Goal: Information Seeking & Learning: Learn about a topic

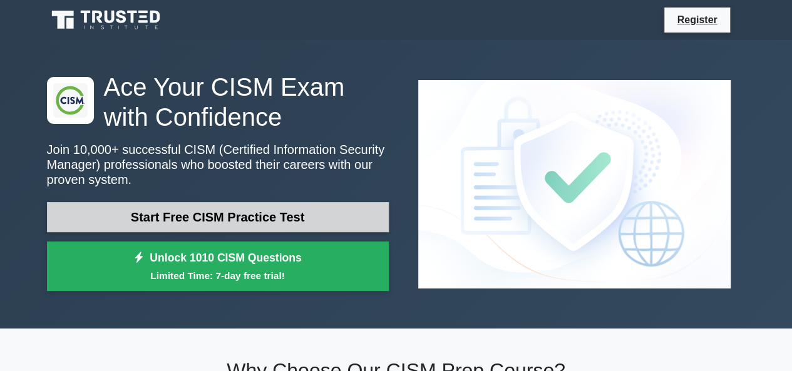
click at [187, 220] on link "Start Free CISM Practice Test" at bounding box center [218, 217] width 342 height 30
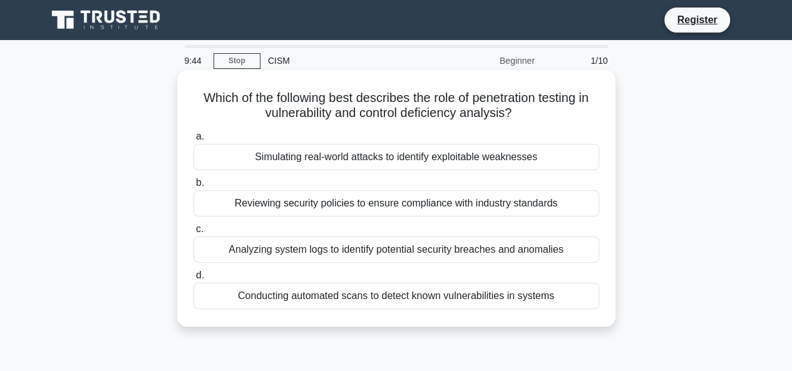
drag, startPoint x: 197, startPoint y: 101, endPoint x: 522, endPoint y: 122, distance: 326.3
click at [522, 122] on div "Which of the following best describes the role of penetration testing in vulner…" at bounding box center [396, 198] width 428 height 247
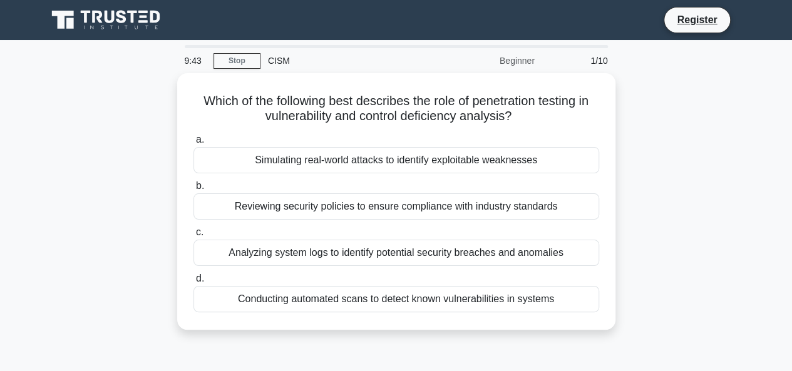
copy h5 "Which of the following best describes the role of penetration testing in vulner…"
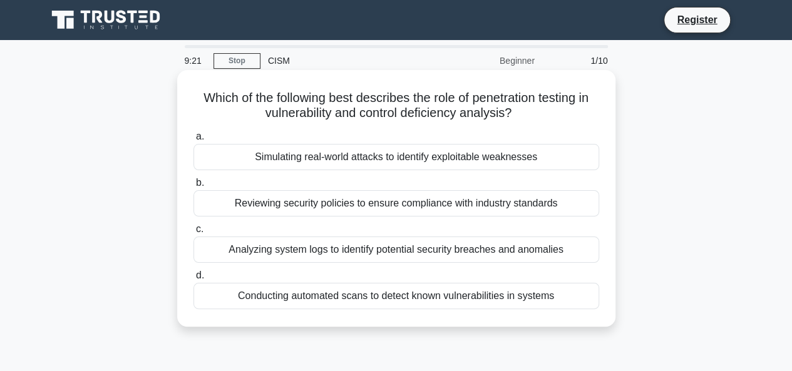
click at [229, 108] on h5 "Which of the following best describes the role of penetration testing in vulner…" at bounding box center [396, 105] width 408 height 31
drag, startPoint x: 194, startPoint y: 95, endPoint x: 564, endPoint y: 292, distance: 418.8
click at [564, 292] on div "Which of the following best describes the role of penetration testing in vulner…" at bounding box center [396, 198] width 428 height 247
copy div "Which of the following best describes the role of penetration testing in vulner…"
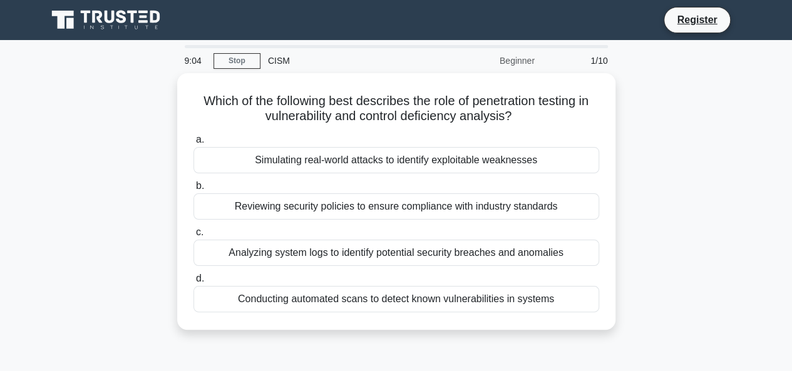
click at [109, 151] on div "Which of the following best describes the role of penetration testing in vulner…" at bounding box center [396, 209] width 714 height 272
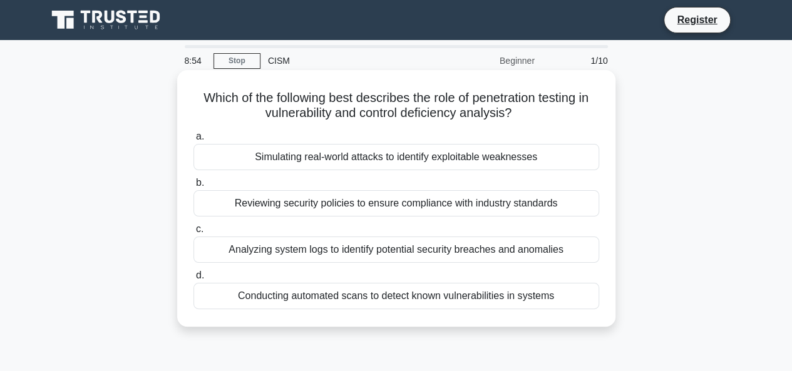
click at [363, 163] on div "Simulating real-world attacks to identify exploitable weaknesses" at bounding box center [397, 157] width 406 height 26
click at [194, 141] on input "a. Simulating real-world attacks to identify exploitable weaknesses" at bounding box center [194, 137] width 0 height 8
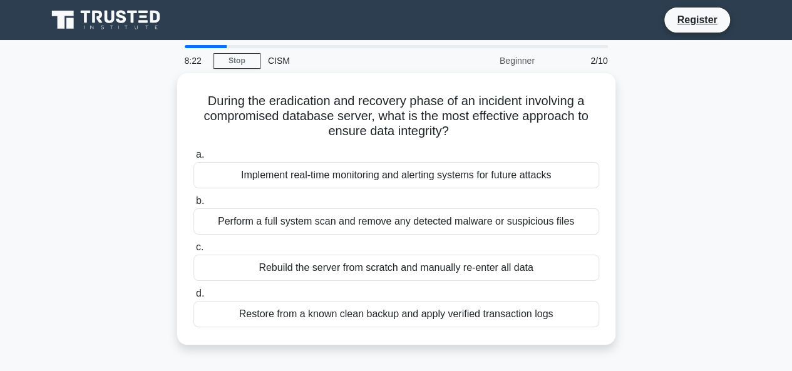
drag, startPoint x: 202, startPoint y: 96, endPoint x: 629, endPoint y: 312, distance: 478.9
click at [629, 312] on div "During the eradication and recovery phase of an incident involving a compromise…" at bounding box center [396, 216] width 714 height 287
copy div "During the eradication and recovery phase of an incident involving a compromise…"
click at [141, 178] on div "During the eradication and recovery phase of an incident involving a compromise…" at bounding box center [396, 216] width 714 height 287
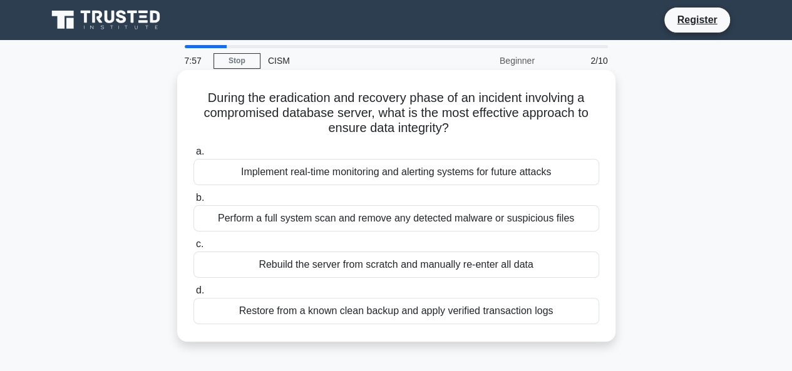
click at [293, 309] on div "Restore from a known clean backup and apply verified transaction logs" at bounding box center [397, 311] width 406 height 26
click at [194, 295] on input "d. Restore from a known clean backup and apply verified transaction logs" at bounding box center [194, 291] width 0 height 8
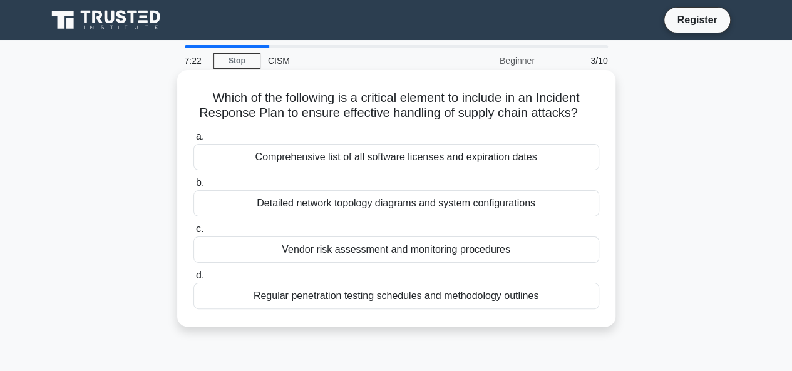
click at [339, 251] on div "Vendor risk assessment and monitoring procedures" at bounding box center [397, 250] width 406 height 26
click at [194, 234] on input "c. Vendor risk assessment and monitoring procedures" at bounding box center [194, 229] width 0 height 8
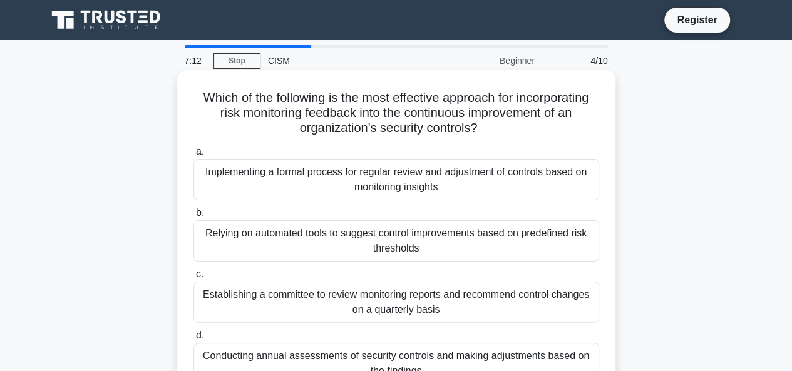
drag, startPoint x: 194, startPoint y: 96, endPoint x: 492, endPoint y: 134, distance: 300.4
click at [492, 134] on h5 "Which of the following is the most effective approach for incorporating risk mo…" at bounding box center [396, 113] width 408 height 46
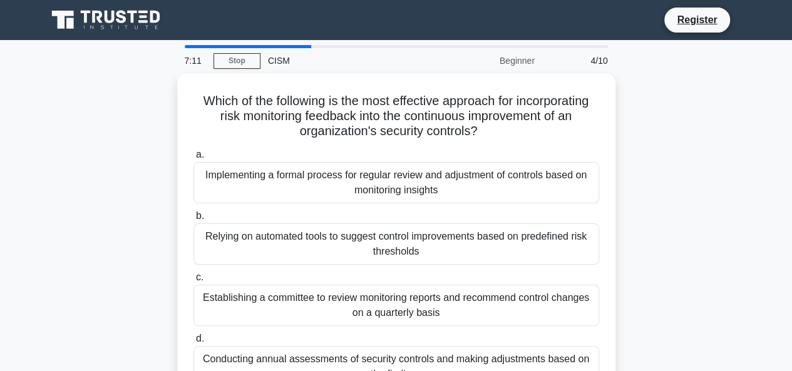
click at [694, 151] on div "Which of the following is the most effective approach for incorporating risk mo…" at bounding box center [396, 246] width 714 height 347
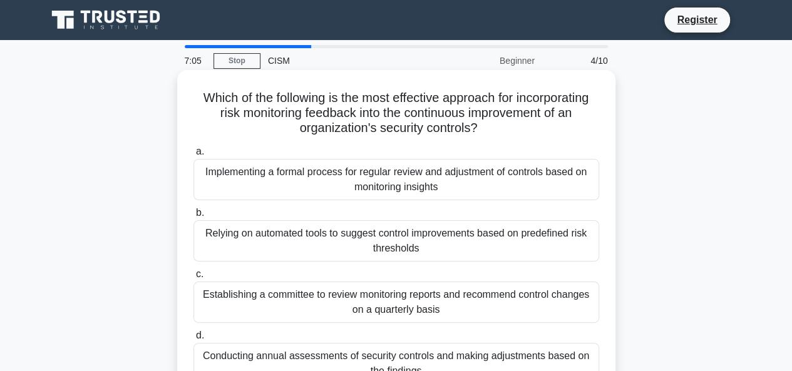
drag, startPoint x: 199, startPoint y: 98, endPoint x: 481, endPoint y: 132, distance: 284.5
click at [481, 132] on h5 "Which of the following is the most effective approach for incorporating risk mo…" at bounding box center [396, 113] width 408 height 46
copy h5 "Which of the following is the most effective approach for incorporating risk mo…"
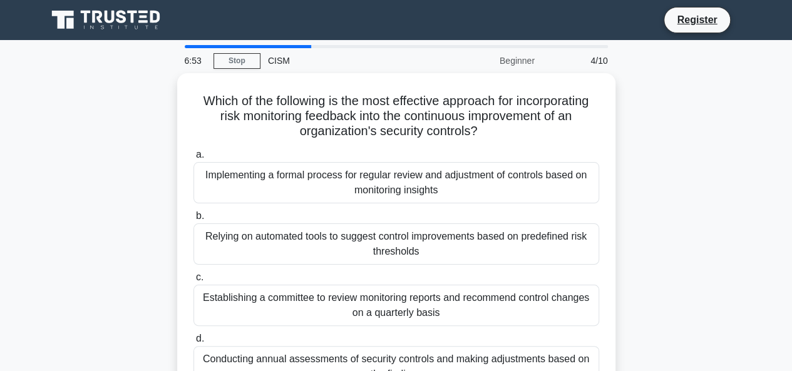
click at [114, 132] on div "Which of the following is the most effective approach for incorporating risk mo…" at bounding box center [396, 246] width 714 height 347
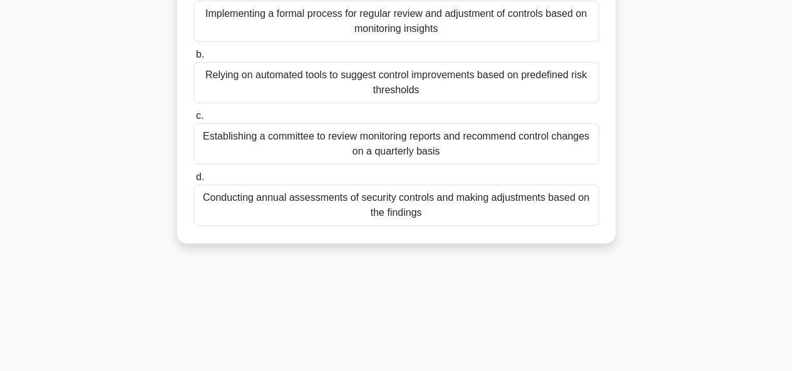
scroll to position [202, 0]
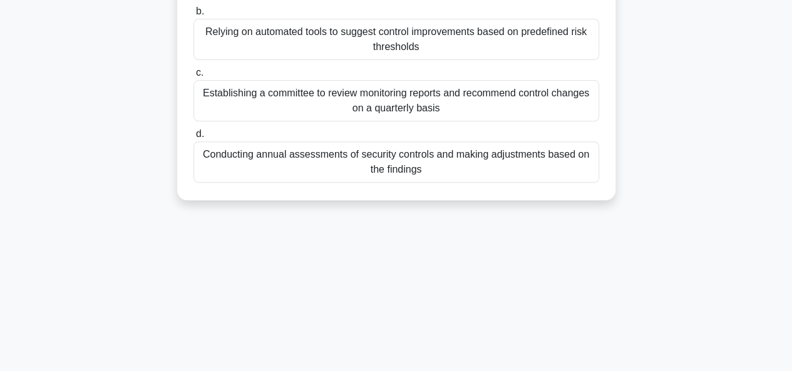
drag, startPoint x: 195, startPoint y: 93, endPoint x: 572, endPoint y: 173, distance: 384.8
click at [572, 173] on div "Which of the following is the most effective approach for incorporating risk mo…" at bounding box center [396, 35] width 428 height 322
copy div "Which of the following is the most effective approach for incorporating risk mo…"
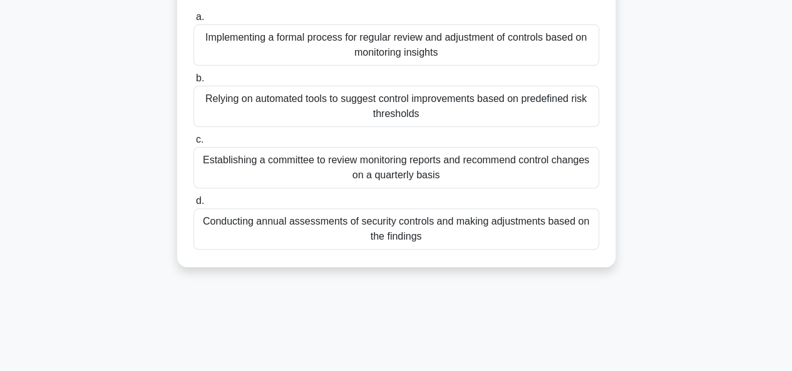
scroll to position [76, 0]
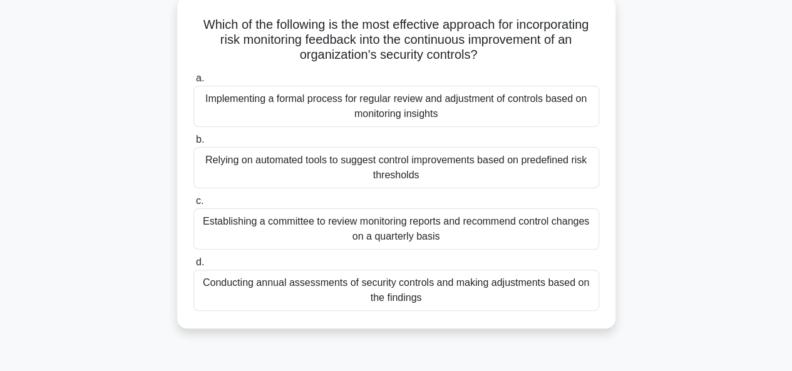
click at [142, 160] on div "Which of the following is the most effective approach for incorporating risk mo…" at bounding box center [396, 170] width 714 height 347
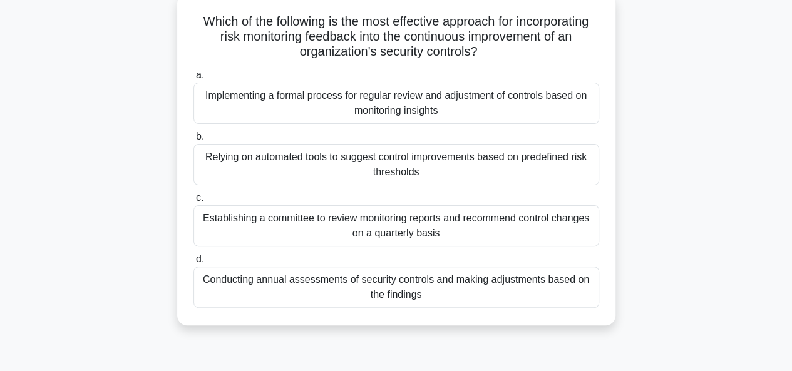
click at [316, 105] on div "Implementing a formal process for regular review and adjustment of controls bas…" at bounding box center [397, 103] width 406 height 41
click at [194, 80] on input "a. Implementing a formal process for regular review and adjustment of controls …" at bounding box center [194, 75] width 0 height 8
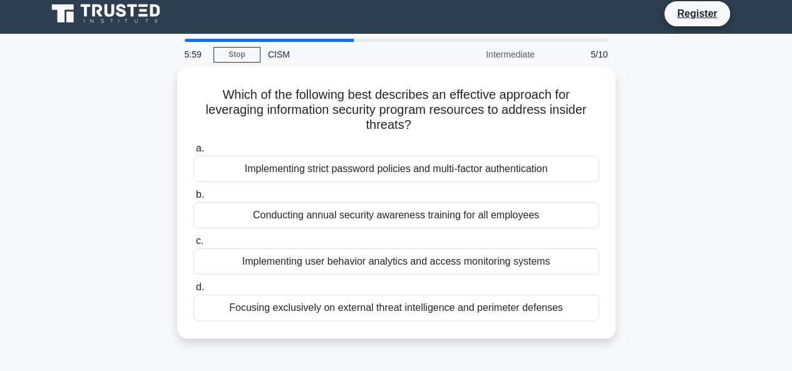
scroll to position [0, 0]
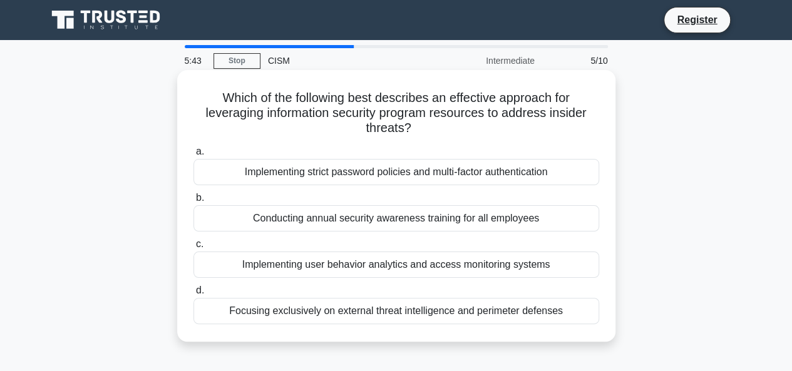
drag, startPoint x: 222, startPoint y: 98, endPoint x: 473, endPoint y: 128, distance: 253.5
click at [473, 128] on h5 "Which of the following best describes an effective approach for leveraging info…" at bounding box center [396, 113] width 408 height 46
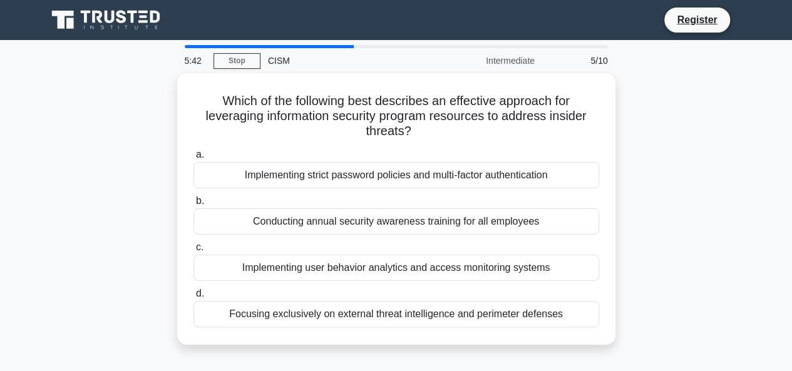
copy h5 "Which of the following best describes an effective approach for leveraging info…"
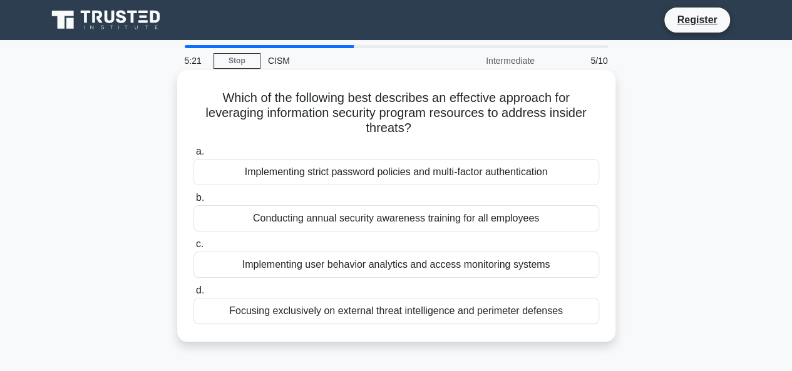
click at [328, 221] on div "Conducting annual security awareness training for all employees" at bounding box center [397, 218] width 406 height 26
click at [194, 202] on input "b. Conducting annual security awareness training for all employees" at bounding box center [194, 198] width 0 height 8
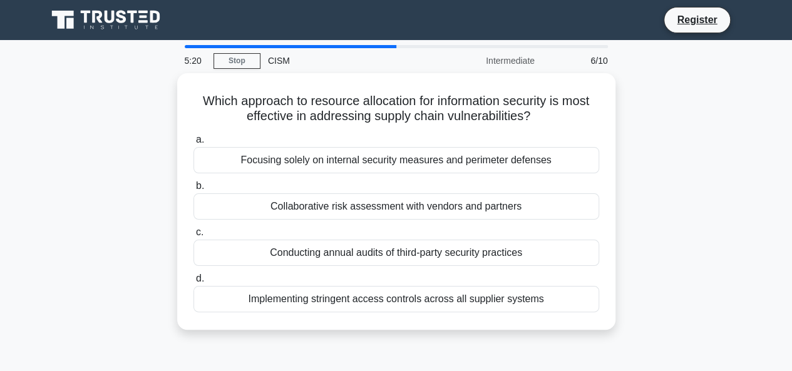
click at [90, 182] on div "Which approach to resource allocation for information security is most effectiv…" at bounding box center [396, 209] width 714 height 272
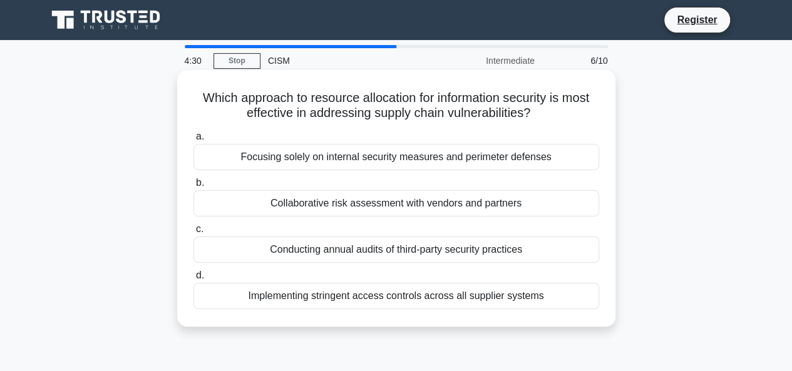
drag, startPoint x: 194, startPoint y: 98, endPoint x: 586, endPoint y: 297, distance: 439.1
click at [586, 297] on div "Which approach to resource allocation for information security is most effectiv…" at bounding box center [396, 198] width 428 height 247
copy div "Which approach to resource allocation for information security is most effectiv…"
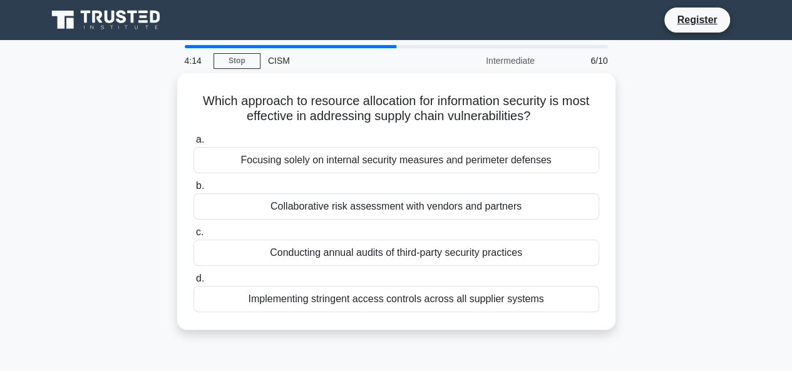
click at [72, 197] on div "Which approach to resource allocation for information security is most effectiv…" at bounding box center [396, 209] width 714 height 272
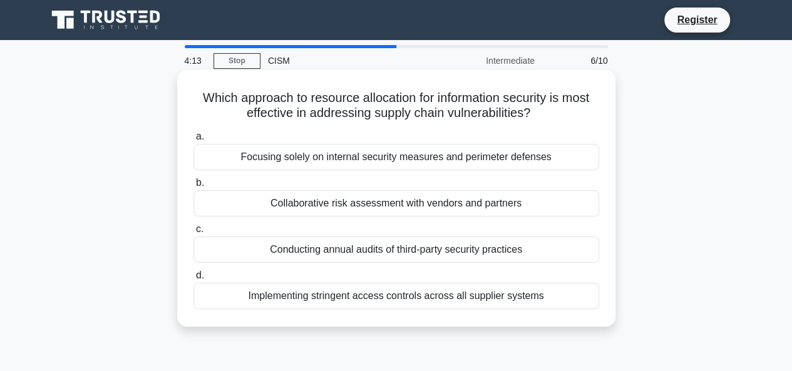
click at [324, 203] on div "Collaborative risk assessment with vendors and partners" at bounding box center [397, 203] width 406 height 26
click at [194, 187] on input "b. Collaborative risk assessment with vendors and partners" at bounding box center [194, 183] width 0 height 8
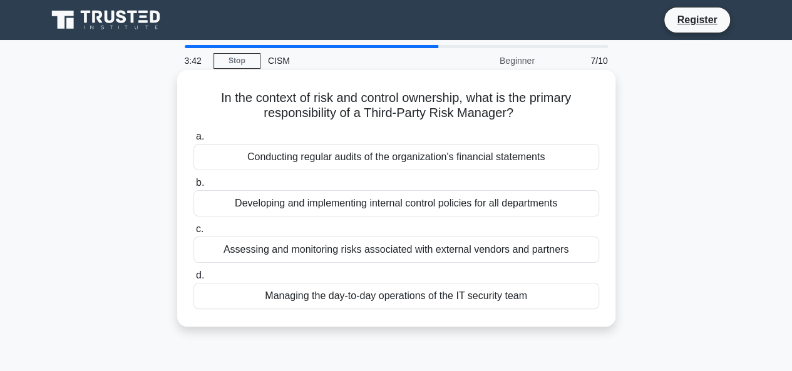
click at [383, 252] on div "Assessing and monitoring risks associated with external vendors and partners" at bounding box center [397, 250] width 406 height 26
click at [194, 234] on input "c. Assessing and monitoring risks associated with external vendors and partners" at bounding box center [194, 229] width 0 height 8
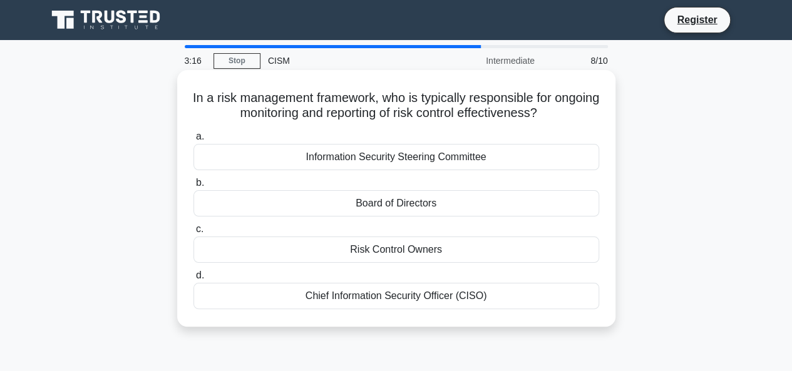
drag, startPoint x: 211, startPoint y: 96, endPoint x: 569, endPoint y: 292, distance: 408.1
click at [569, 292] on div "In a risk management framework, who is typically responsible for ongoing monito…" at bounding box center [396, 198] width 428 height 247
copy div "In a risk management framework, who is typically responsible for ongoing monito…"
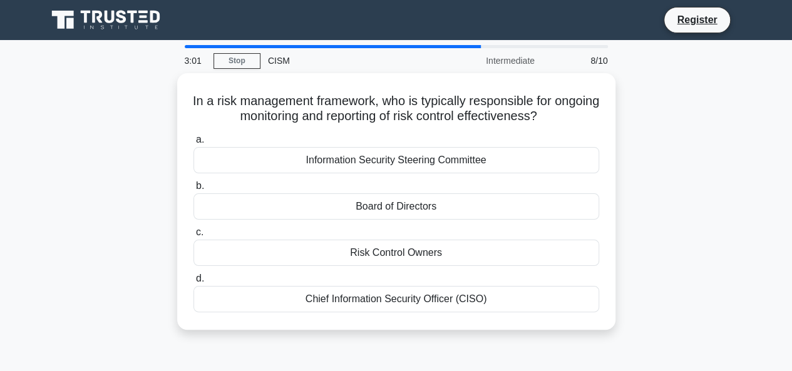
click at [130, 179] on div "In a risk management framework, who is typically responsible for ongoing monito…" at bounding box center [396, 209] width 714 height 272
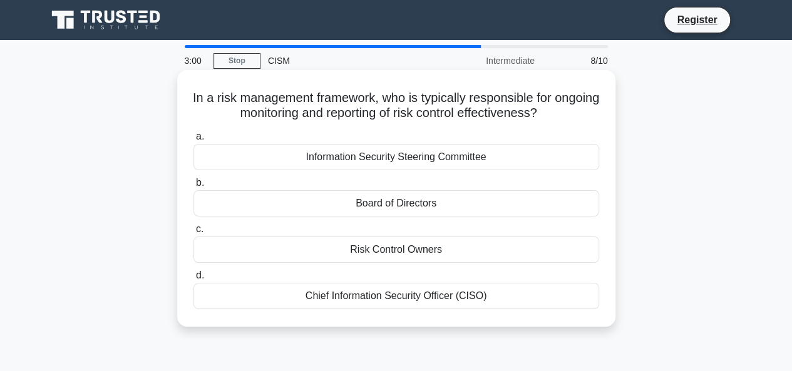
click at [381, 254] on div "Risk Control Owners" at bounding box center [397, 250] width 406 height 26
click at [194, 234] on input "c. Risk Control Owners" at bounding box center [194, 229] width 0 height 8
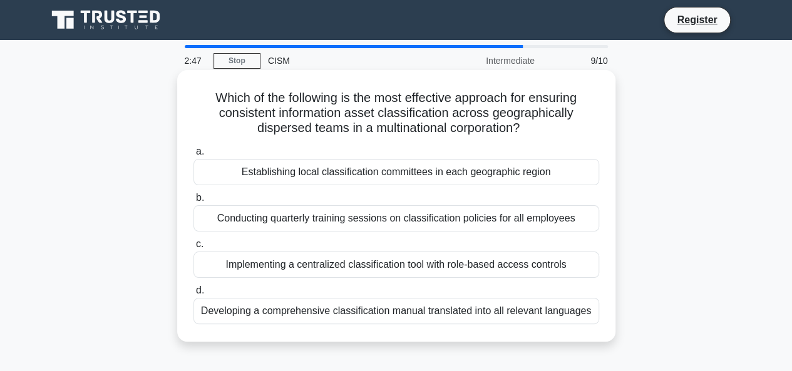
drag, startPoint x: 209, startPoint y: 95, endPoint x: 555, endPoint y: 128, distance: 347.3
click at [555, 128] on h5 "Which of the following is the most effective approach for ensuring consistent i…" at bounding box center [396, 113] width 408 height 46
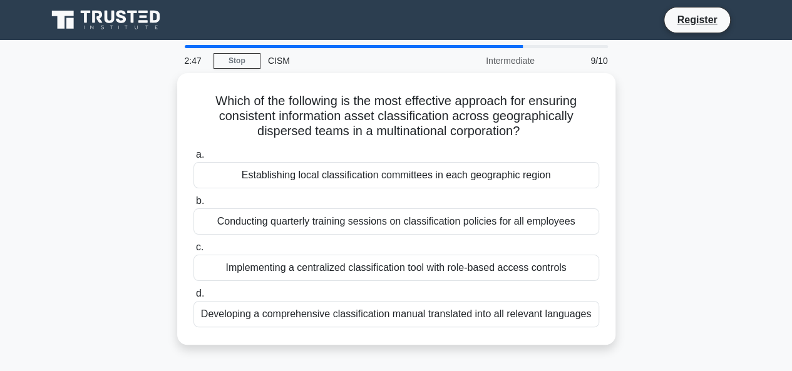
copy h5 "Which of the following is the most effective approach for ensuring consistent i…"
click at [103, 133] on div "Which of the following is the most effective approach for ensuring consistent i…" at bounding box center [396, 216] width 714 height 287
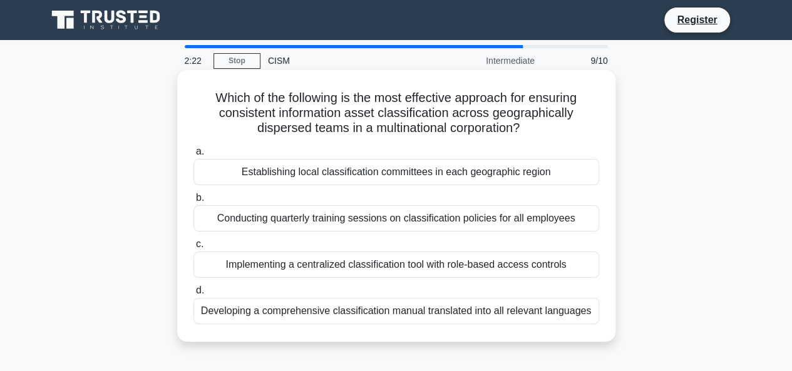
click at [364, 267] on div "Implementing a centralized classification tool with role-based access controls" at bounding box center [397, 265] width 406 height 26
click at [194, 249] on input "c. Implementing a centralized classification tool with role-based access contro…" at bounding box center [194, 244] width 0 height 8
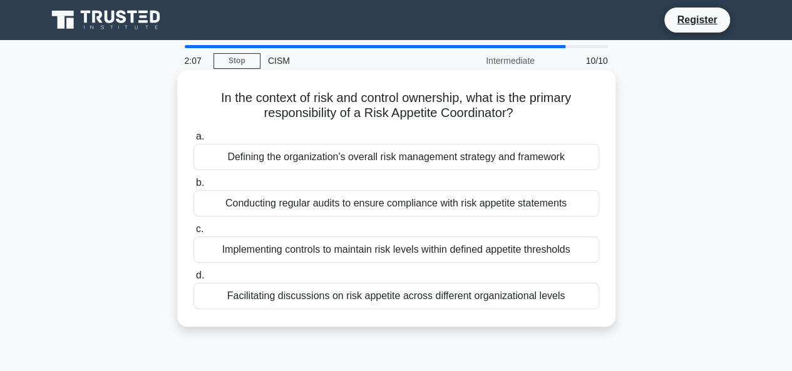
drag, startPoint x: 214, startPoint y: 98, endPoint x: 525, endPoint y: 121, distance: 311.5
click at [525, 121] on h5 "In the context of risk and control ownership, what is the primary responsibilit…" at bounding box center [396, 105] width 408 height 31
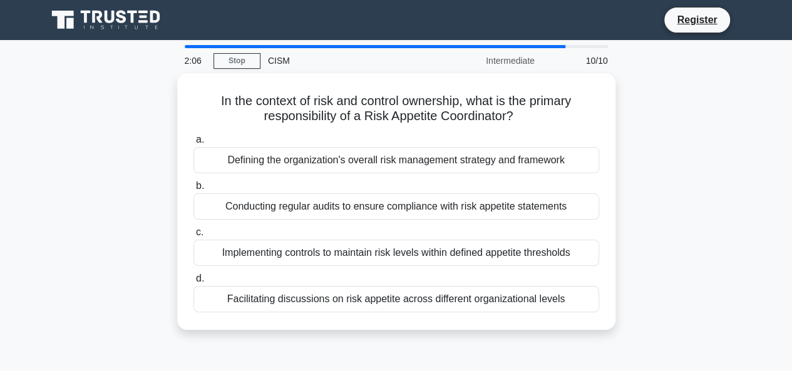
click at [93, 134] on div "In the context of risk and control ownership, what is the primary responsibilit…" at bounding box center [396, 209] width 714 height 272
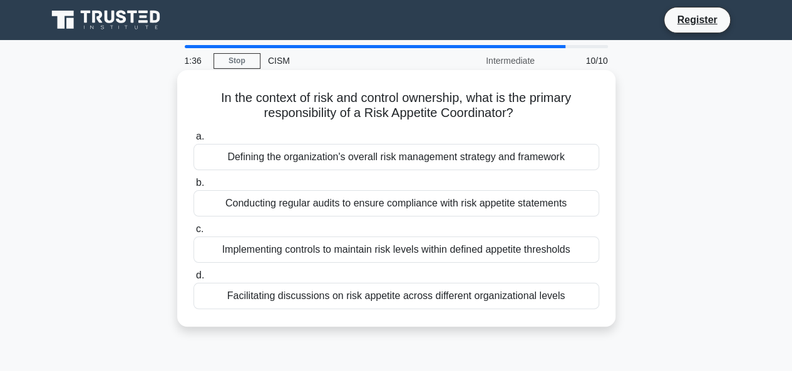
drag, startPoint x: 213, startPoint y: 101, endPoint x: 613, endPoint y: 306, distance: 449.5
click at [613, 306] on div "In the context of risk and control ownership, what is the primary responsibilit…" at bounding box center [396, 198] width 438 height 257
copy div "In the context of risk and control ownership, what is the primary responsibilit…"
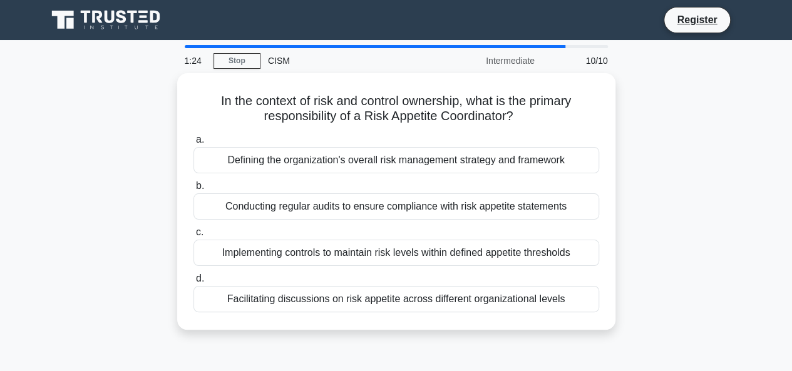
click at [130, 280] on div "In the context of risk and control ownership, what is the primary responsibilit…" at bounding box center [396, 209] width 714 height 272
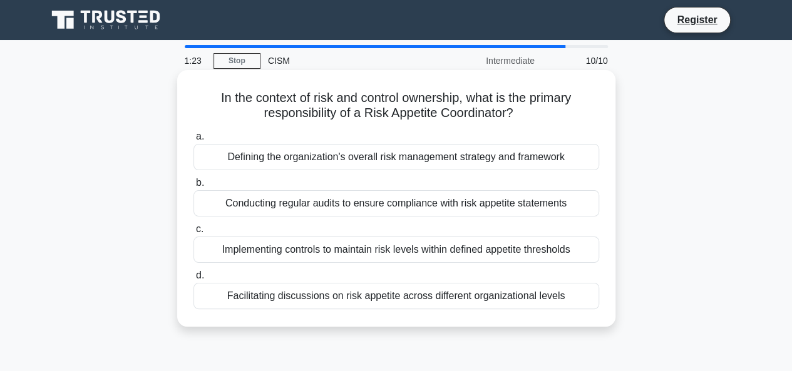
click at [280, 296] on div "Facilitating discussions on risk appetite across different organizational levels" at bounding box center [397, 296] width 406 height 26
click at [194, 280] on input "d. Facilitating discussions on risk appetite across different organizational le…" at bounding box center [194, 276] width 0 height 8
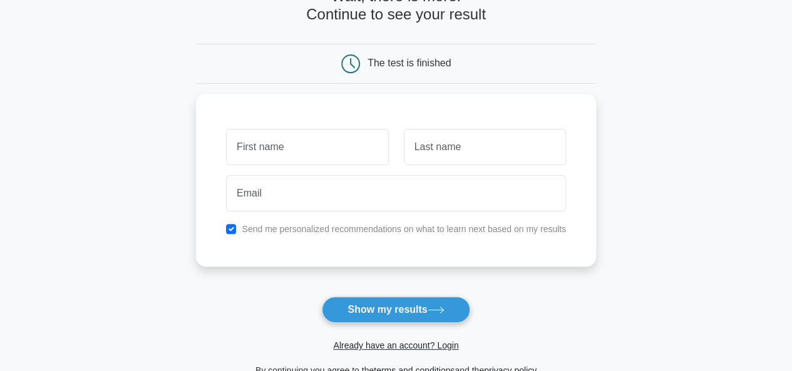
scroll to position [125, 0]
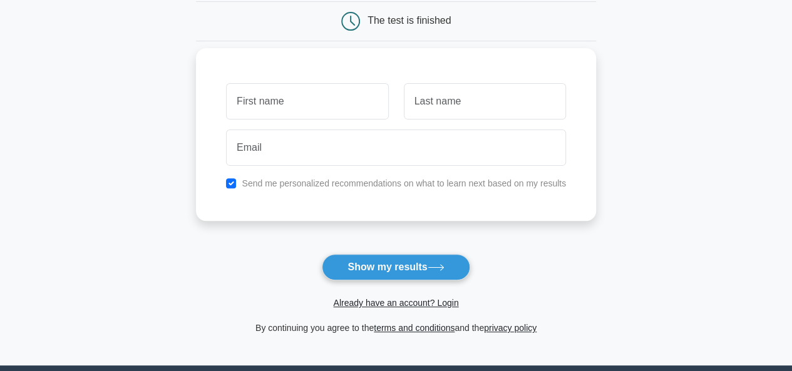
click at [237, 183] on div "Send me personalized recommendations on what to learn next based on my results" at bounding box center [396, 183] width 355 height 15
click at [229, 183] on input "checkbox" at bounding box center [231, 183] width 10 height 10
checkbox input "false"
click at [281, 100] on input "text" at bounding box center [307, 101] width 162 height 36
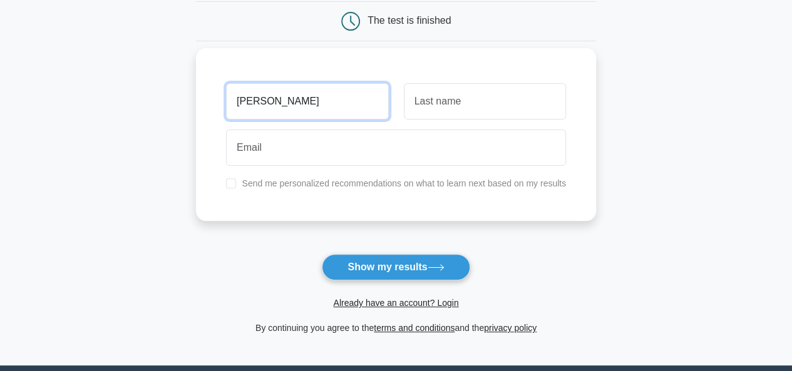
type input "[PERSON_NAME]"
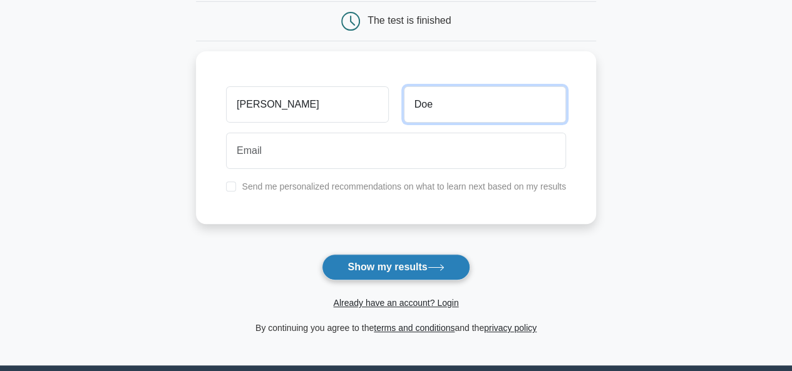
type input "Doe"
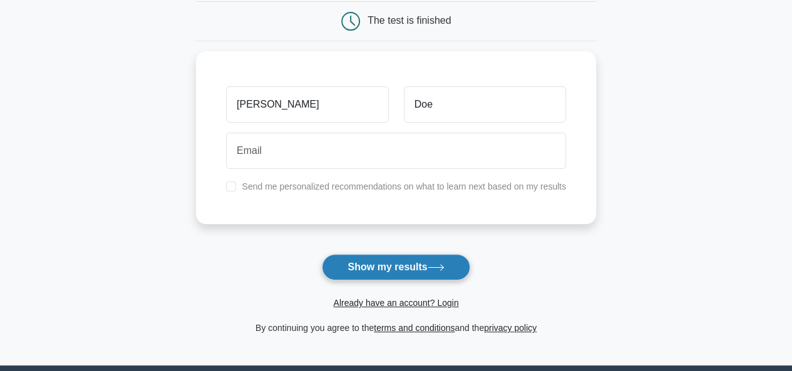
click at [356, 262] on button "Show my results" at bounding box center [396, 267] width 148 height 26
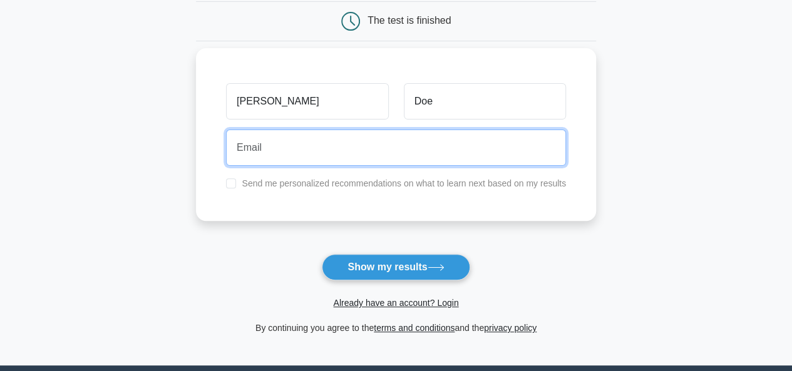
click at [296, 148] on input "email" at bounding box center [396, 148] width 340 height 36
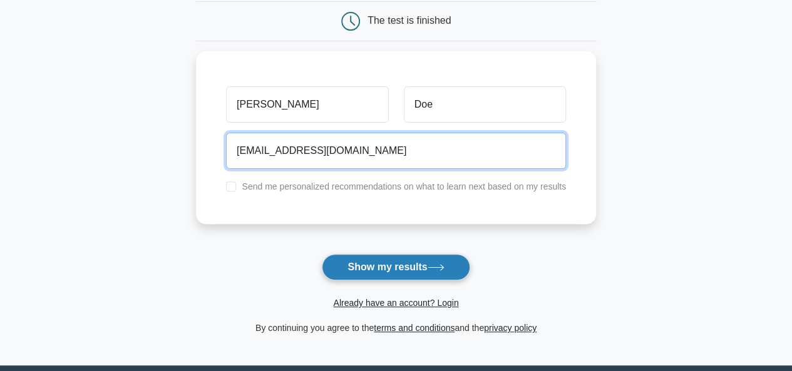
type input "[EMAIL_ADDRESS][DOMAIN_NAME]"
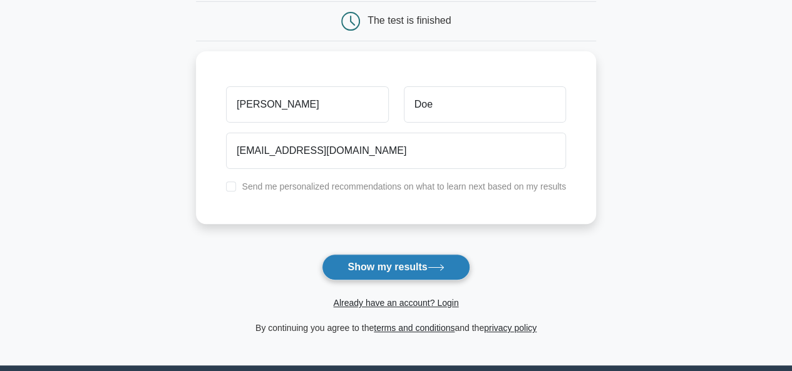
click at [343, 265] on button "Show my results" at bounding box center [396, 267] width 148 height 26
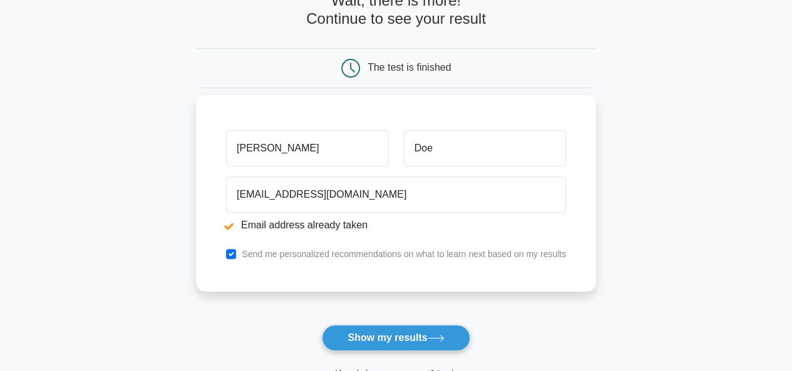
scroll to position [125, 0]
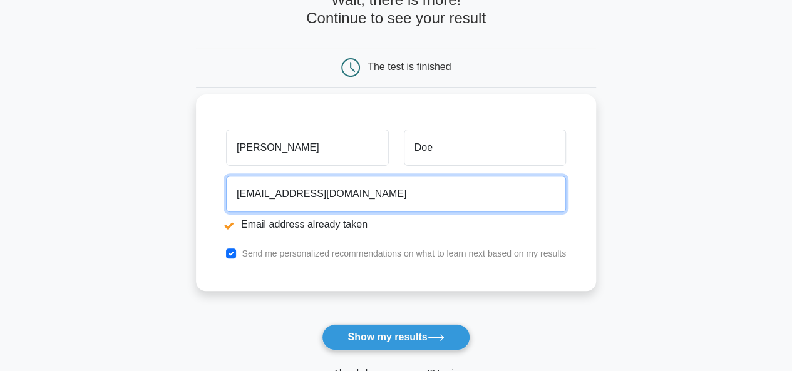
click at [274, 194] on input "[EMAIL_ADDRESS][DOMAIN_NAME]" at bounding box center [396, 194] width 340 height 36
type input "[EMAIL_ADDRESS][DOMAIN_NAME]"
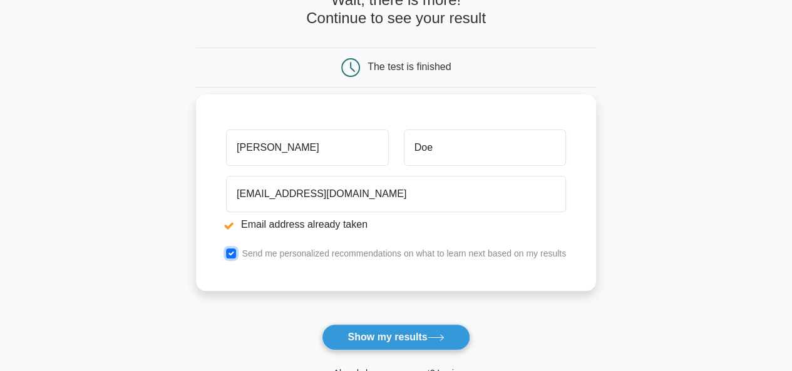
click at [232, 249] on input "checkbox" at bounding box center [231, 254] width 10 height 10
checkbox input "false"
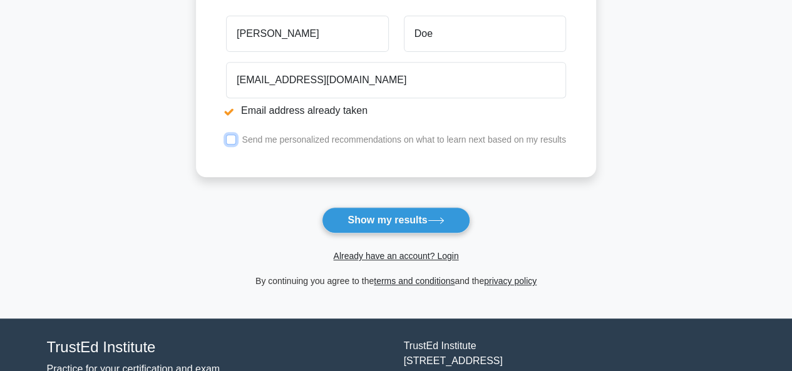
scroll to position [250, 0]
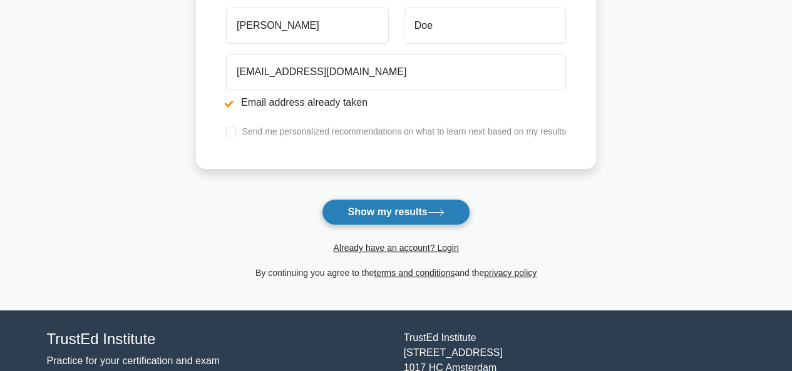
click at [373, 213] on button "Show my results" at bounding box center [396, 212] width 148 height 26
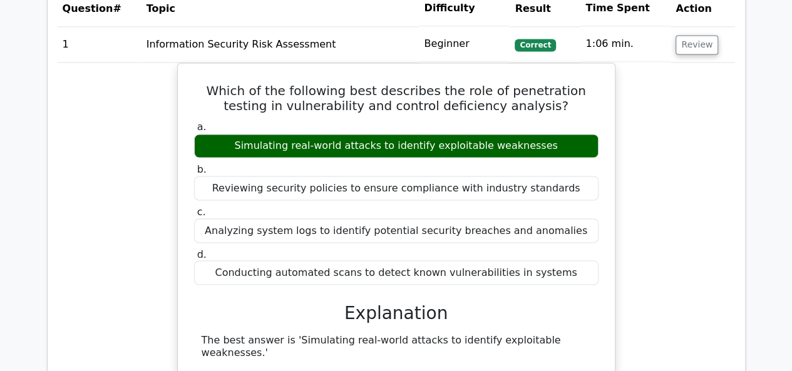
scroll to position [1002, 0]
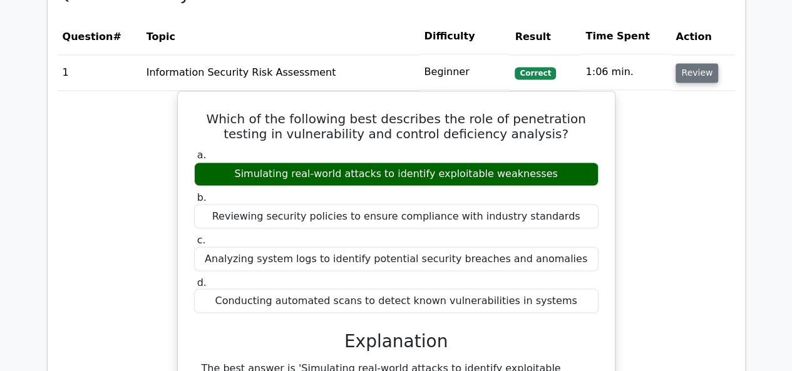
click at [690, 71] on button "Review" at bounding box center [697, 72] width 43 height 19
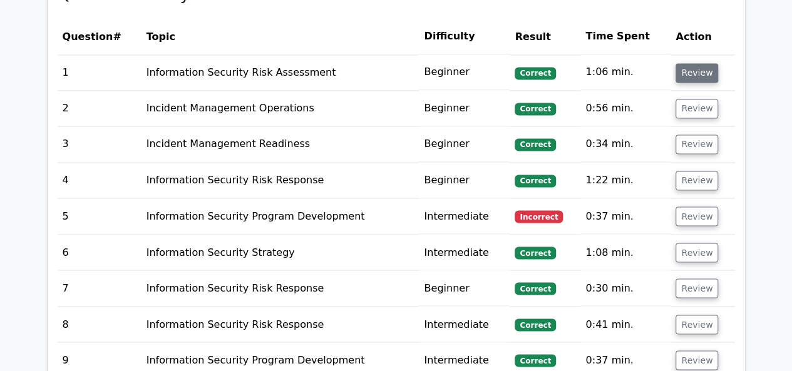
click at [690, 71] on button "Review" at bounding box center [697, 72] width 43 height 19
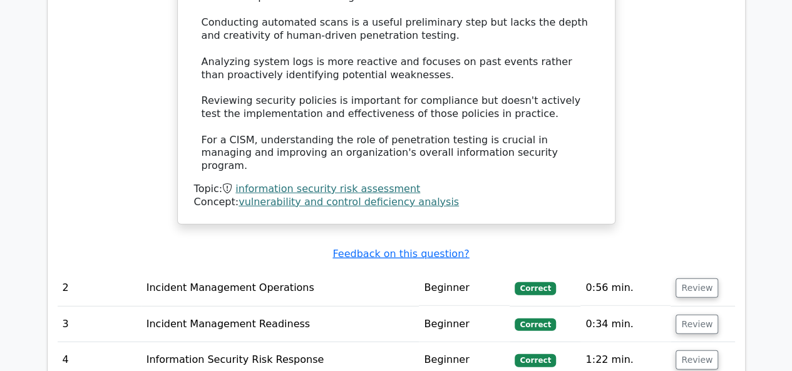
scroll to position [1628, 0]
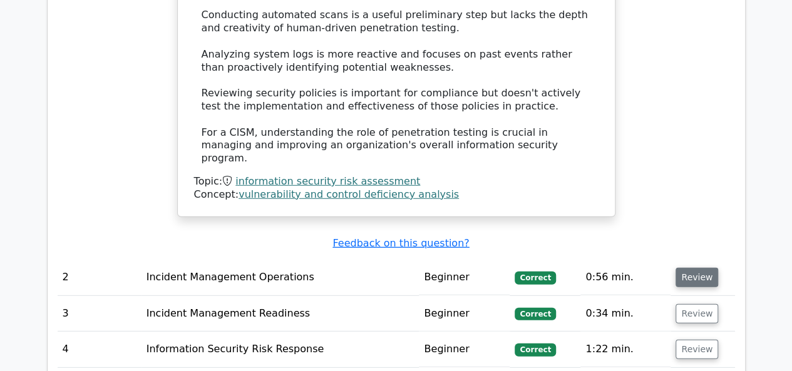
click at [689, 268] on button "Review" at bounding box center [697, 277] width 43 height 19
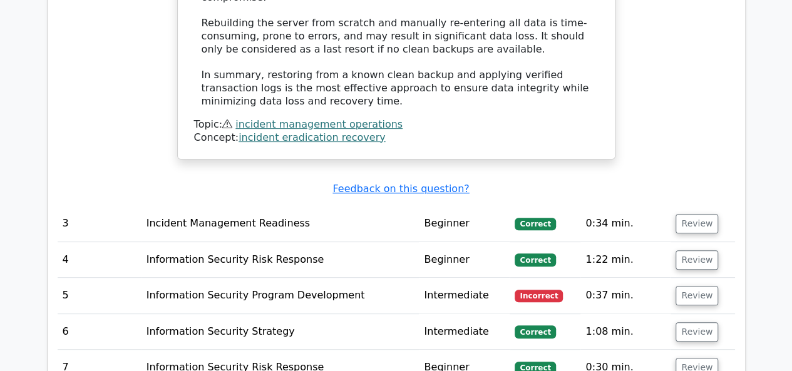
scroll to position [2505, 0]
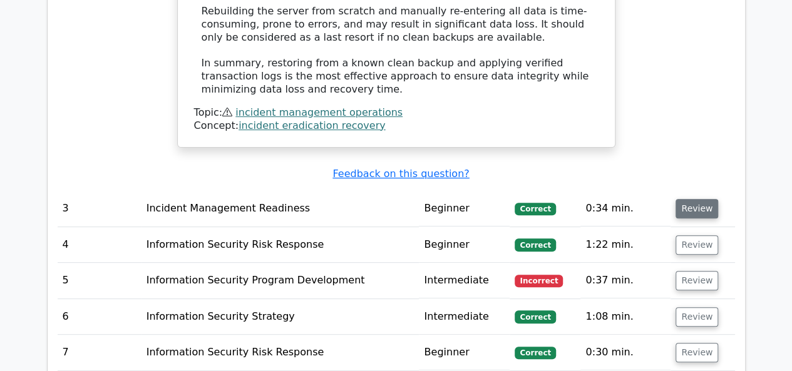
click at [689, 199] on button "Review" at bounding box center [697, 208] width 43 height 19
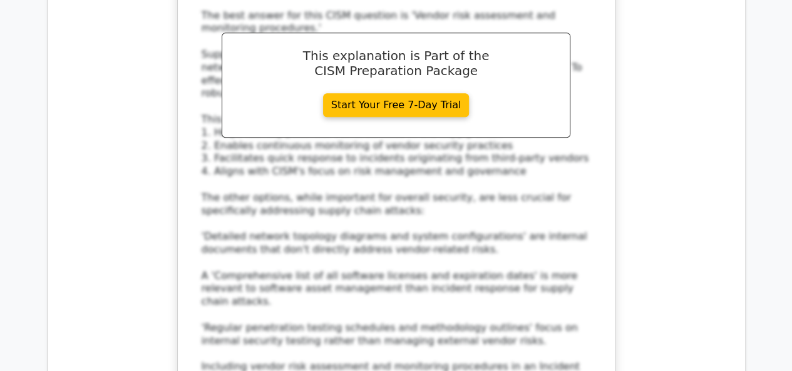
scroll to position [3194, 0]
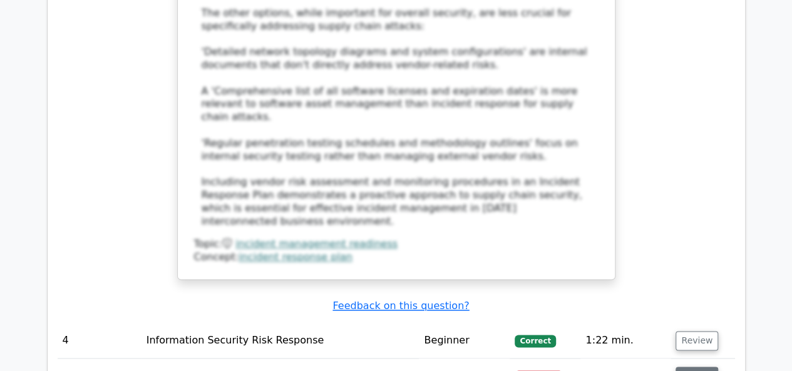
click at [694, 367] on button "Review" at bounding box center [697, 376] width 43 height 19
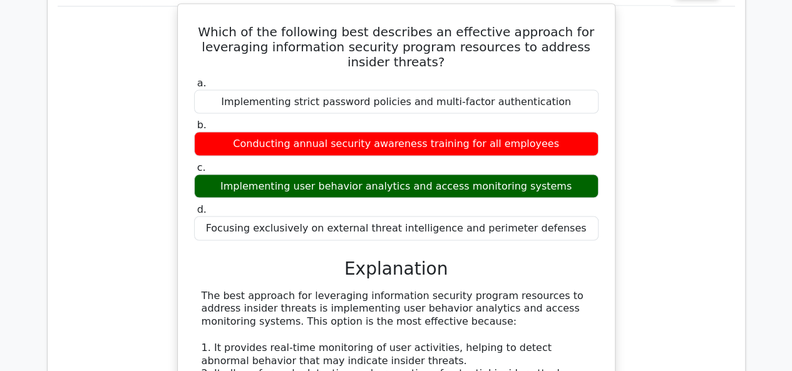
scroll to position [3144, 0]
